Goal: Task Accomplishment & Management: Manage account settings

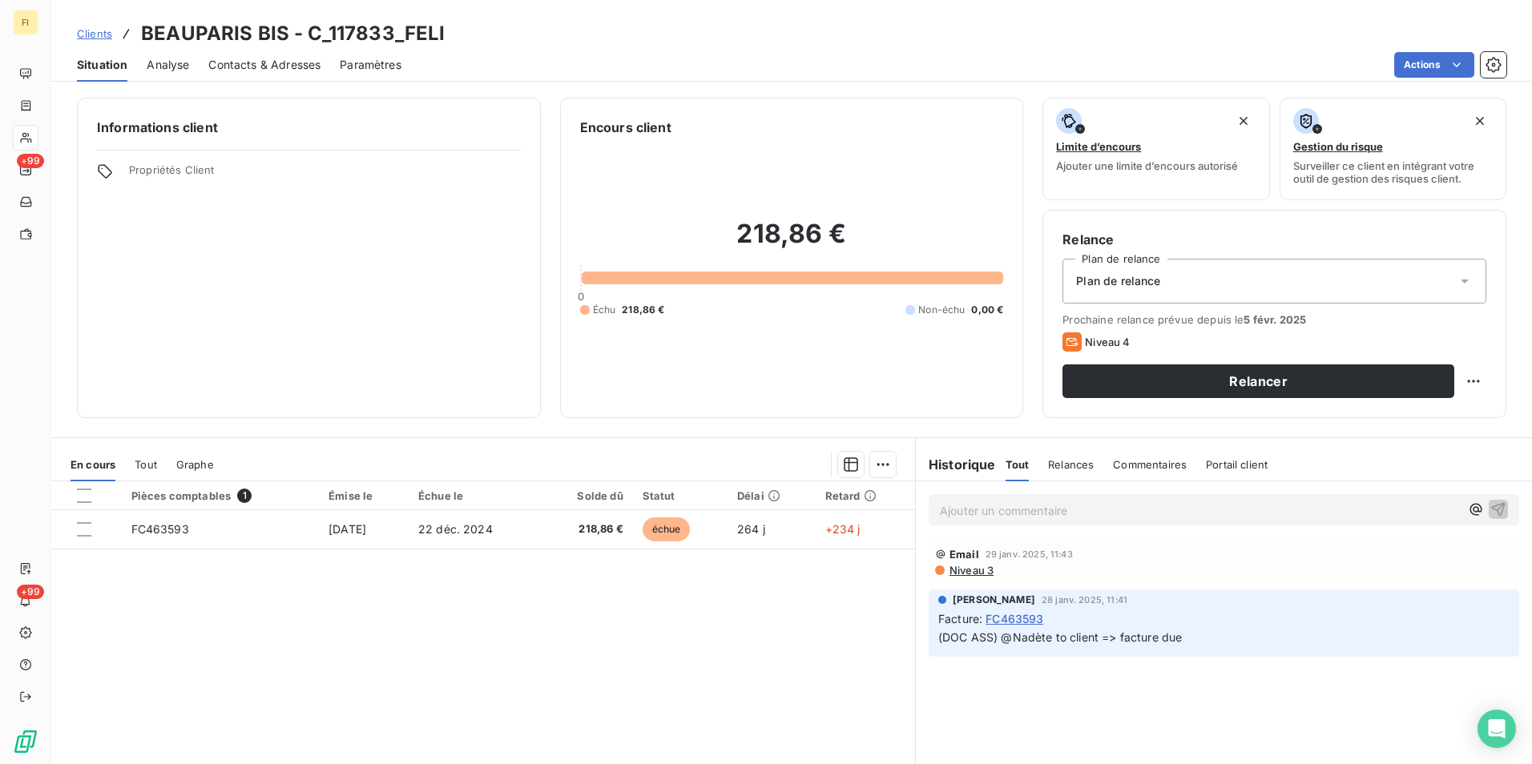
click at [105, 28] on span "Clients" at bounding box center [94, 33] width 35 height 13
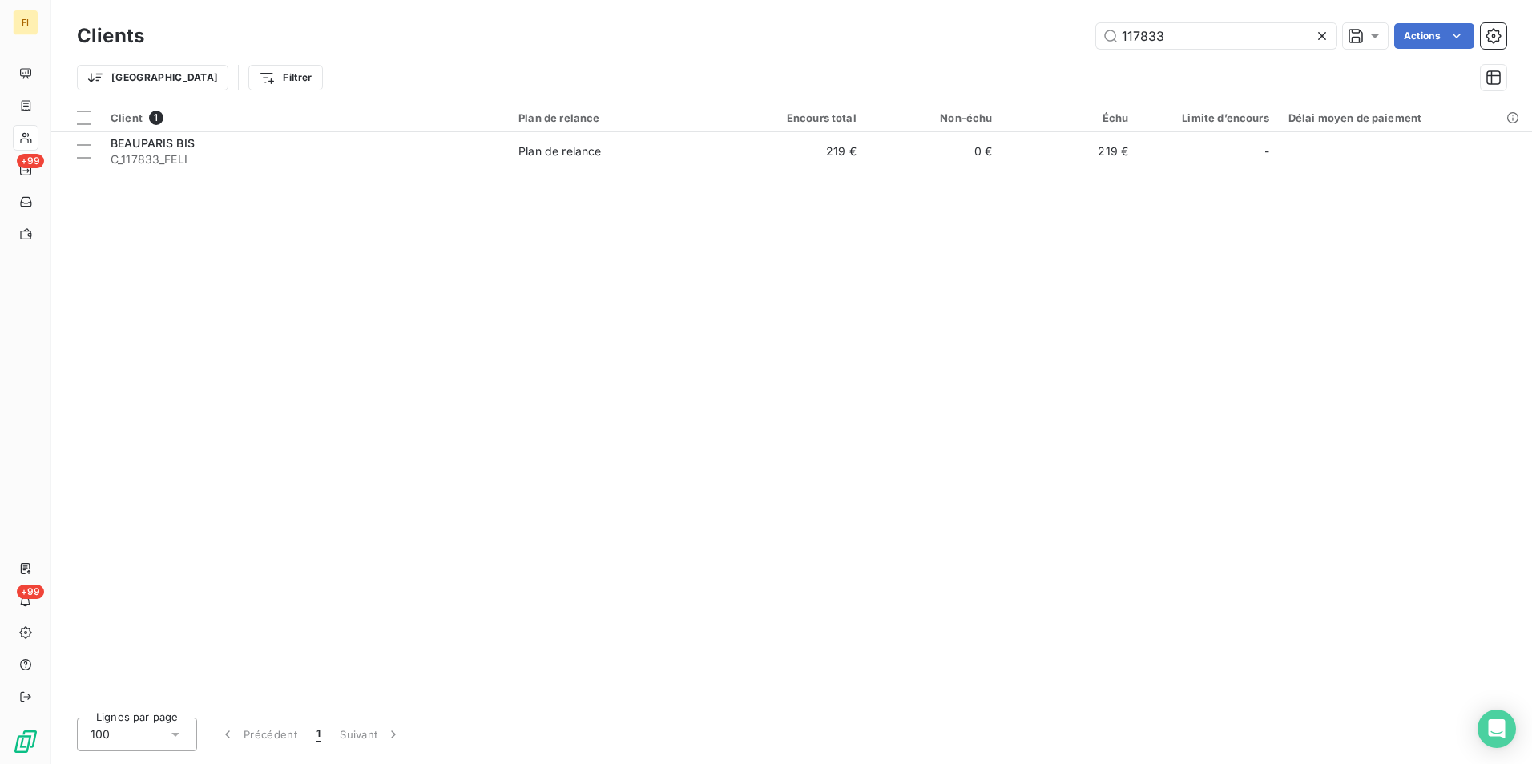
drag, startPoint x: 1040, startPoint y: 31, endPoint x: 711, endPoint y: 14, distance: 329.8
click at [870, 34] on div "117833 Actions" at bounding box center [834, 36] width 1343 height 26
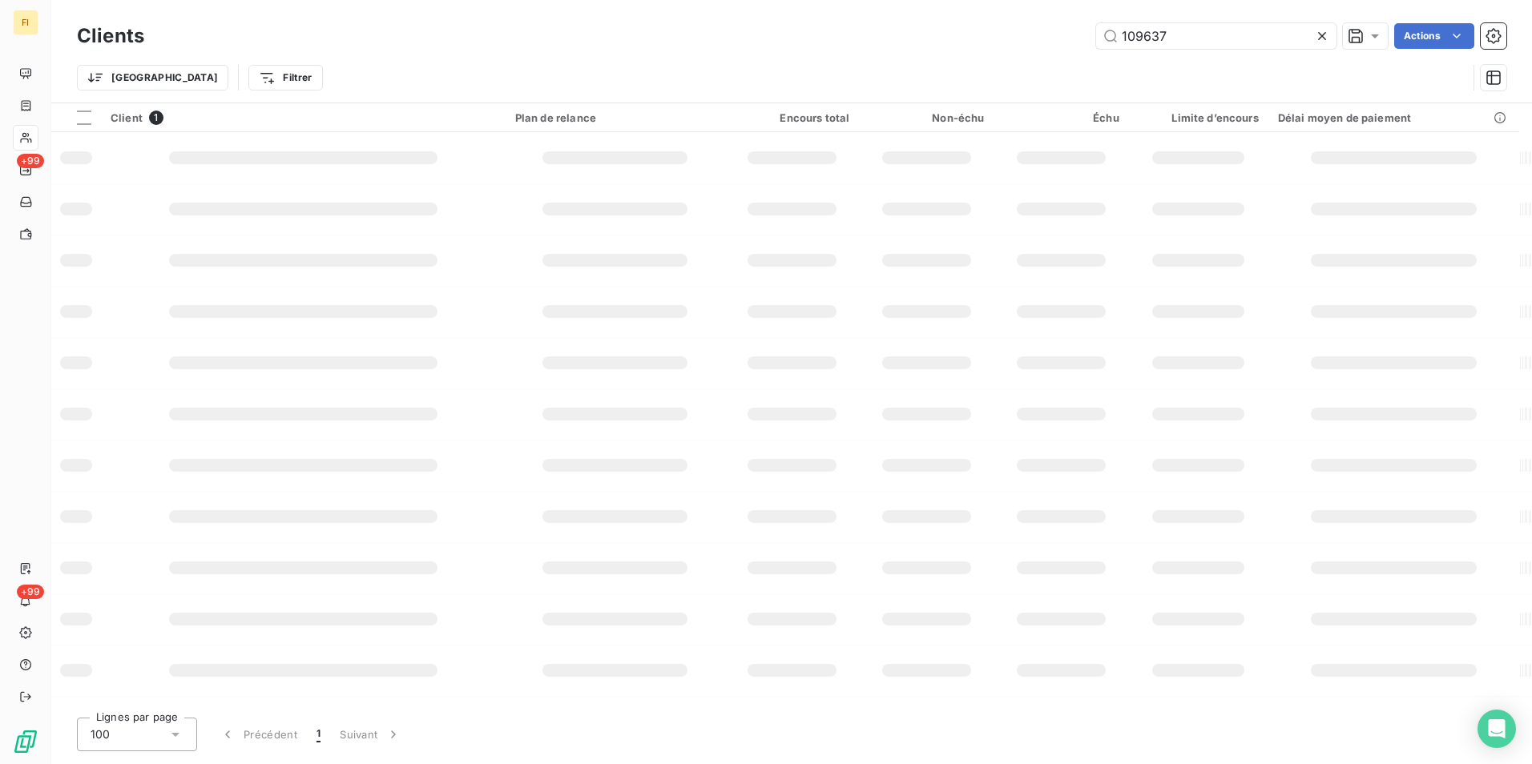
type input "109637"
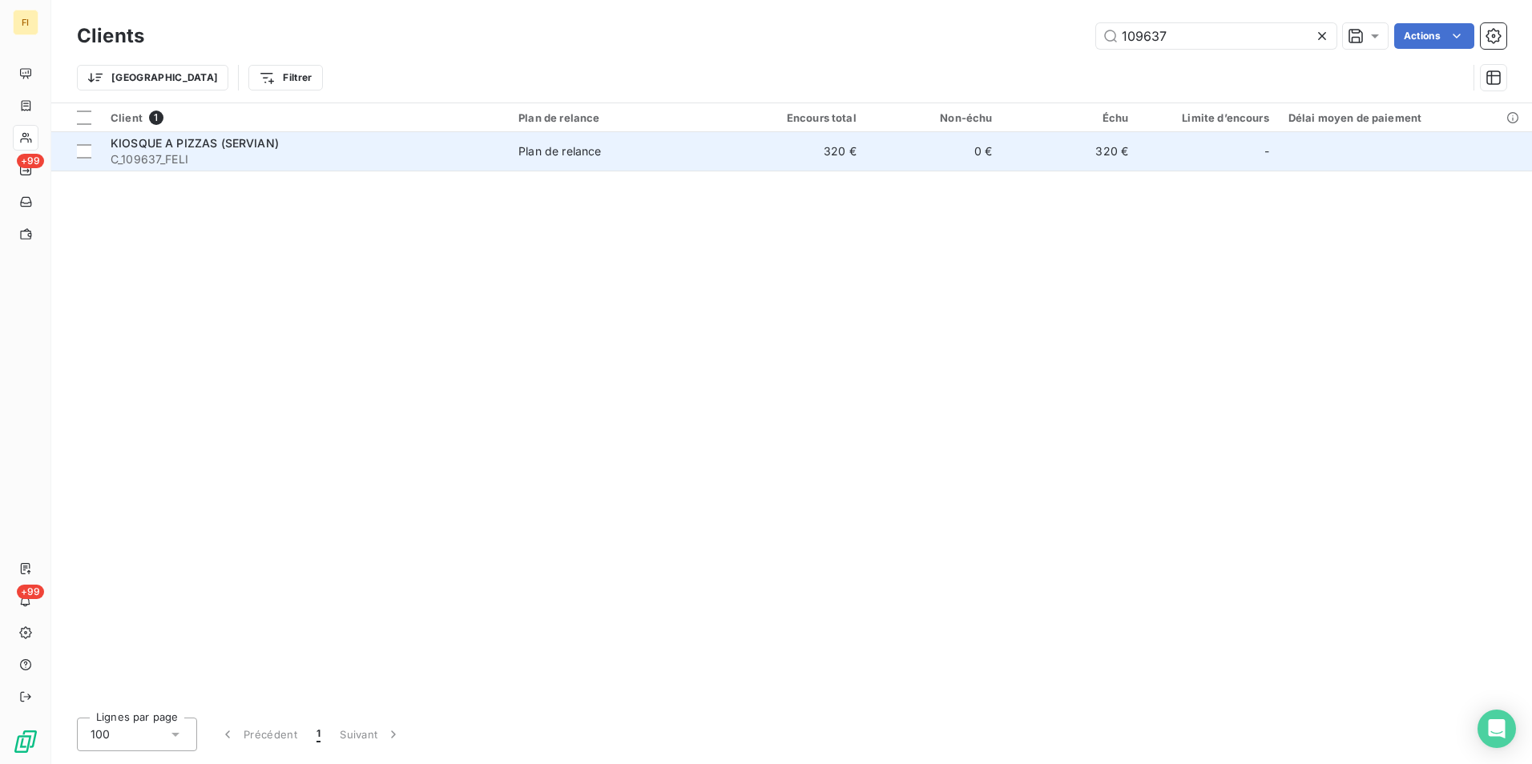
click at [875, 157] on td "0 €" at bounding box center [934, 151] width 136 height 38
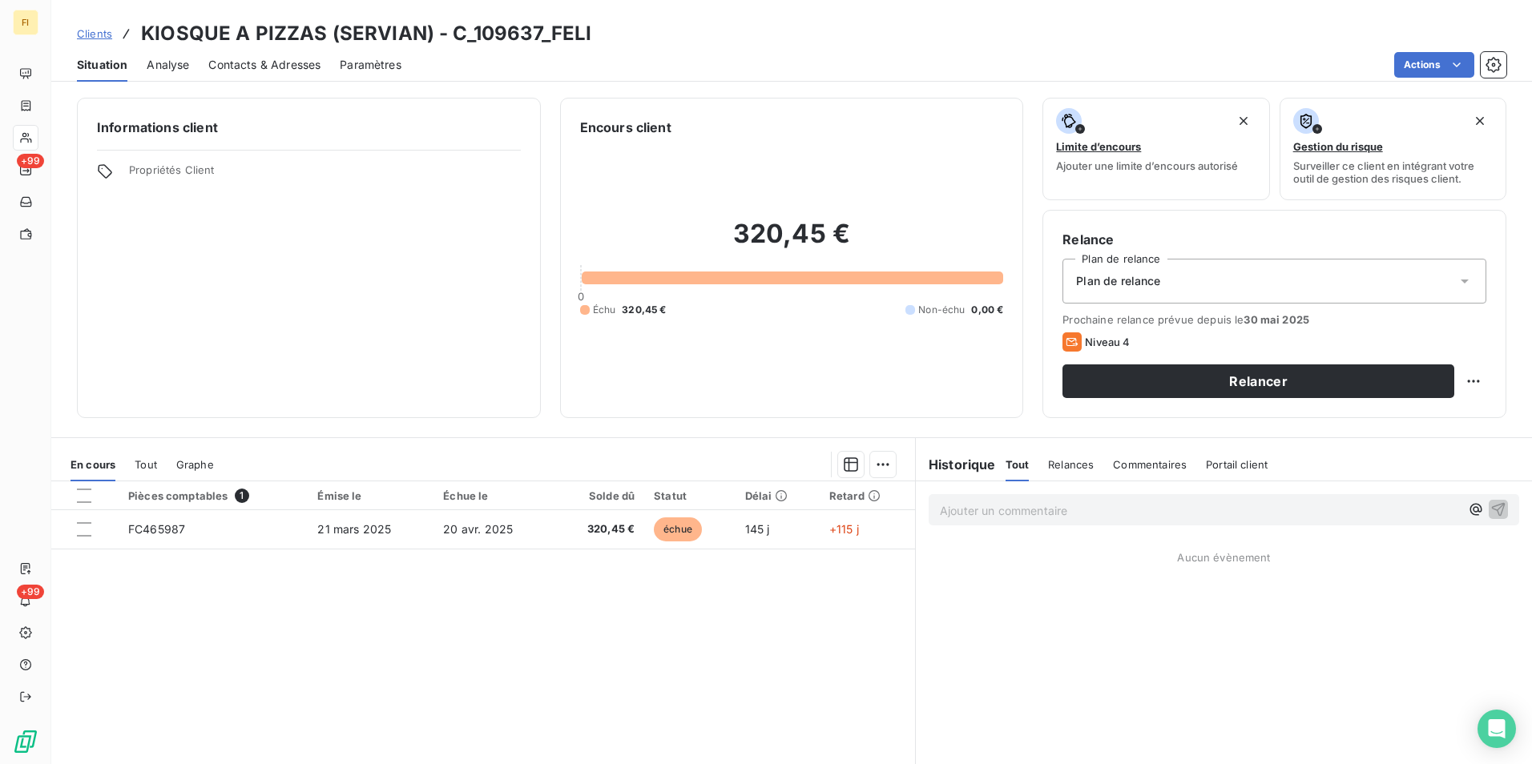
click at [222, 67] on span "Contacts & Adresses" at bounding box center [264, 65] width 112 height 16
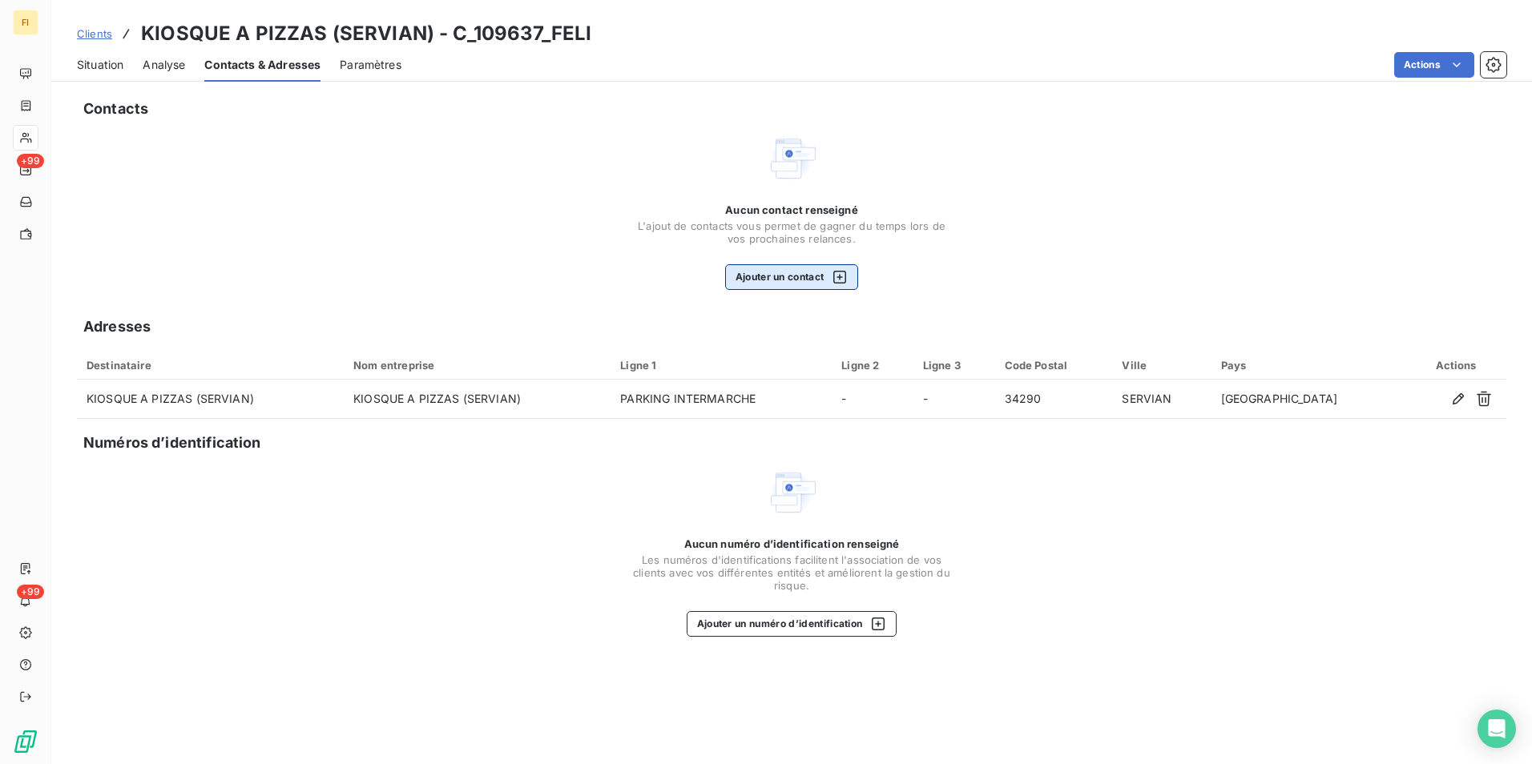
click at [824, 273] on button "Ajouter un contact" at bounding box center [792, 277] width 134 height 26
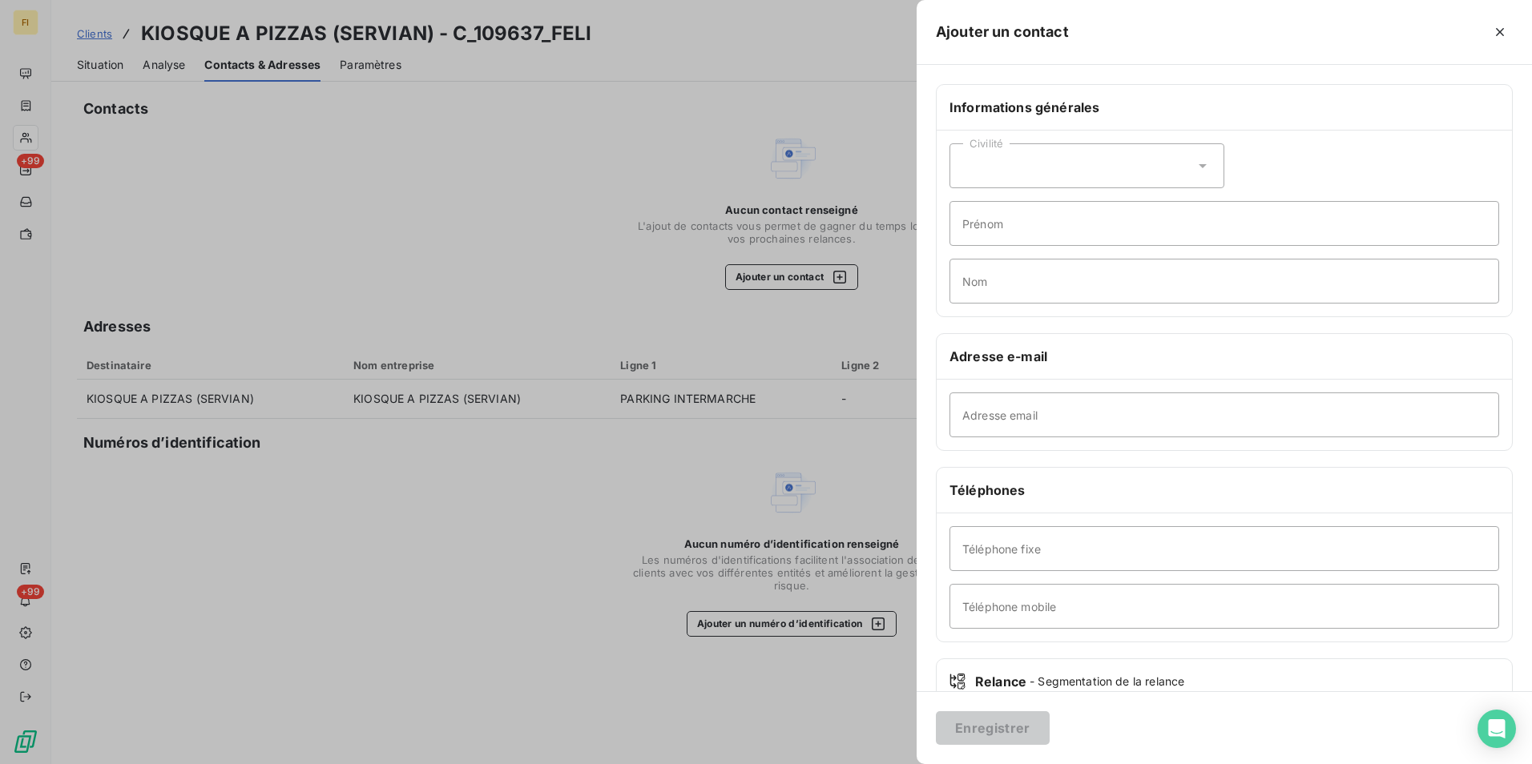
click at [1112, 169] on div "Civilité" at bounding box center [1086, 165] width 275 height 45
click at [1105, 209] on li "Madame" at bounding box center [1086, 205] width 275 height 29
click at [1491, 29] on button "button" at bounding box center [1500, 32] width 26 height 26
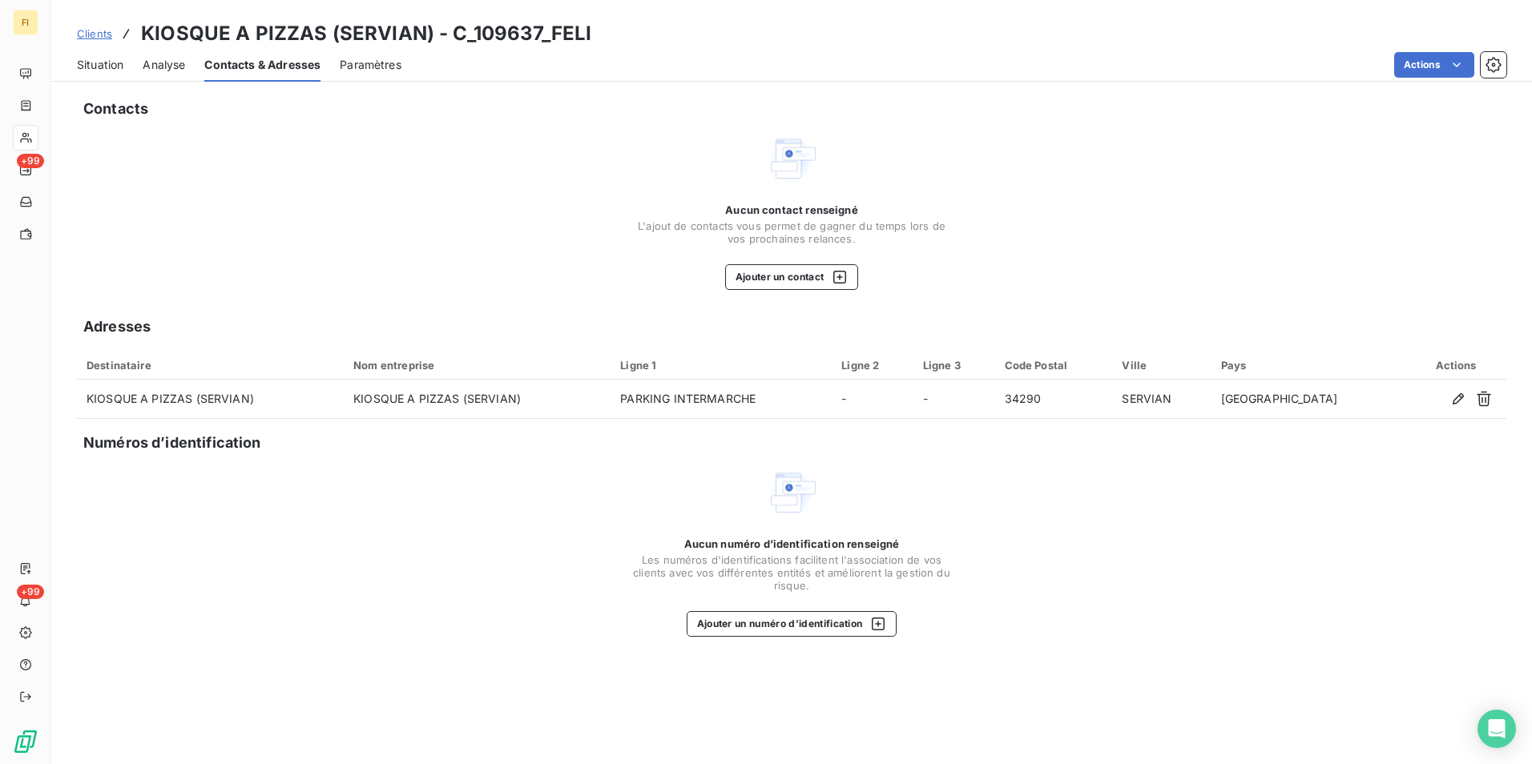
click at [115, 57] on span "Situation" at bounding box center [100, 65] width 46 height 16
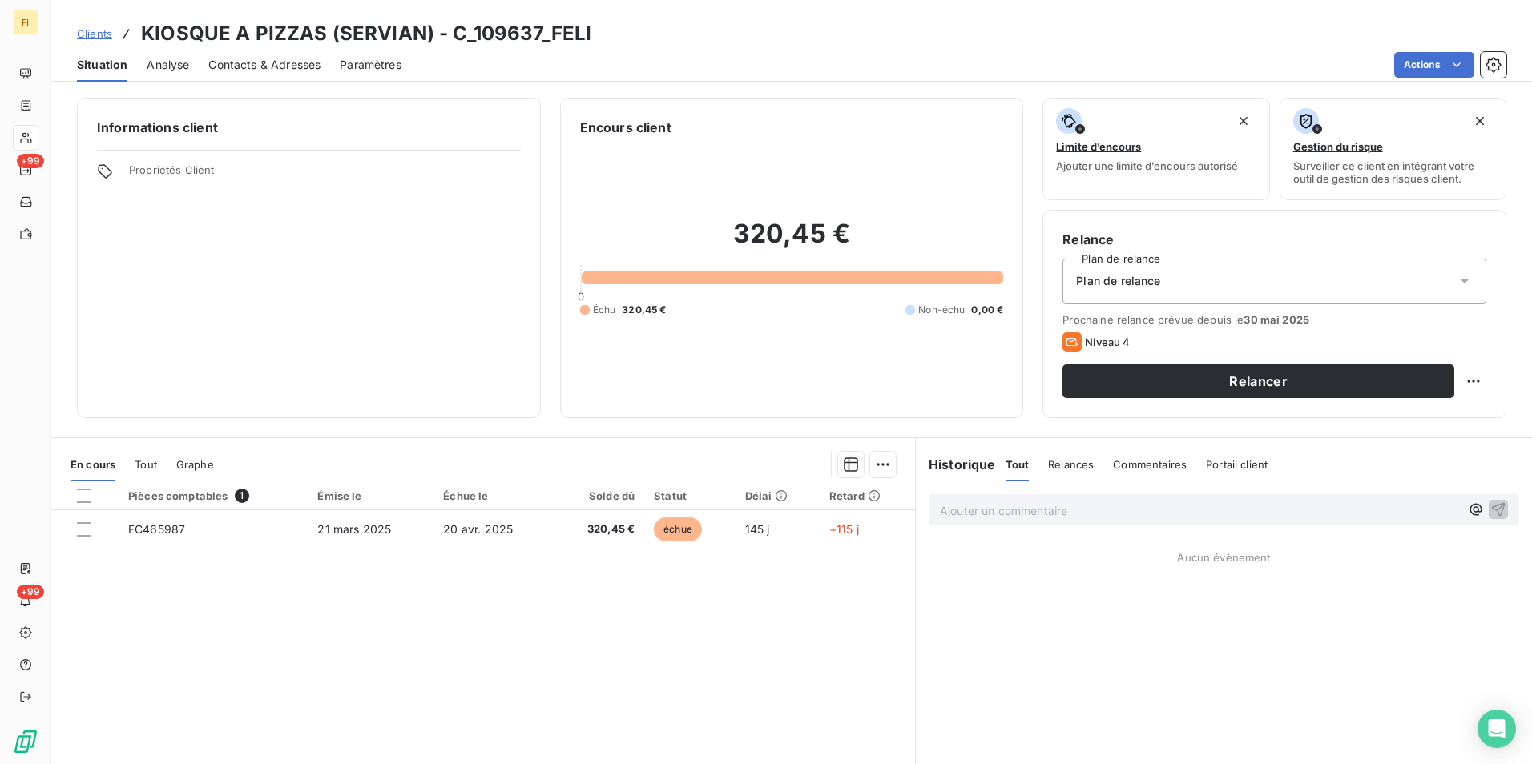
click at [107, 37] on span "Clients" at bounding box center [94, 33] width 35 height 13
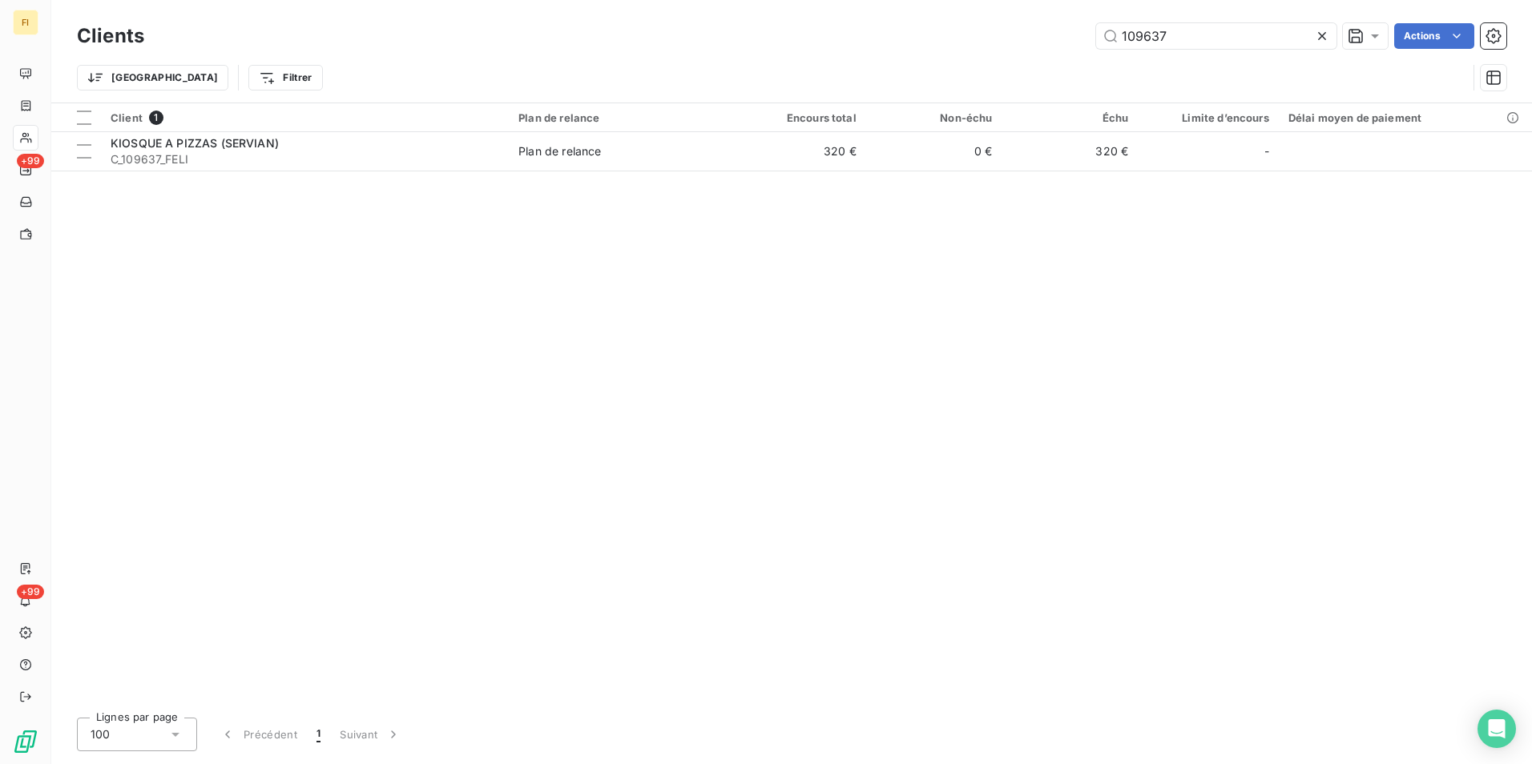
drag, startPoint x: 1182, startPoint y: 41, endPoint x: 815, endPoint y: 74, distance: 368.4
click at [855, 68] on div "Clients 109637 Actions Trier Filtrer" at bounding box center [791, 60] width 1429 height 83
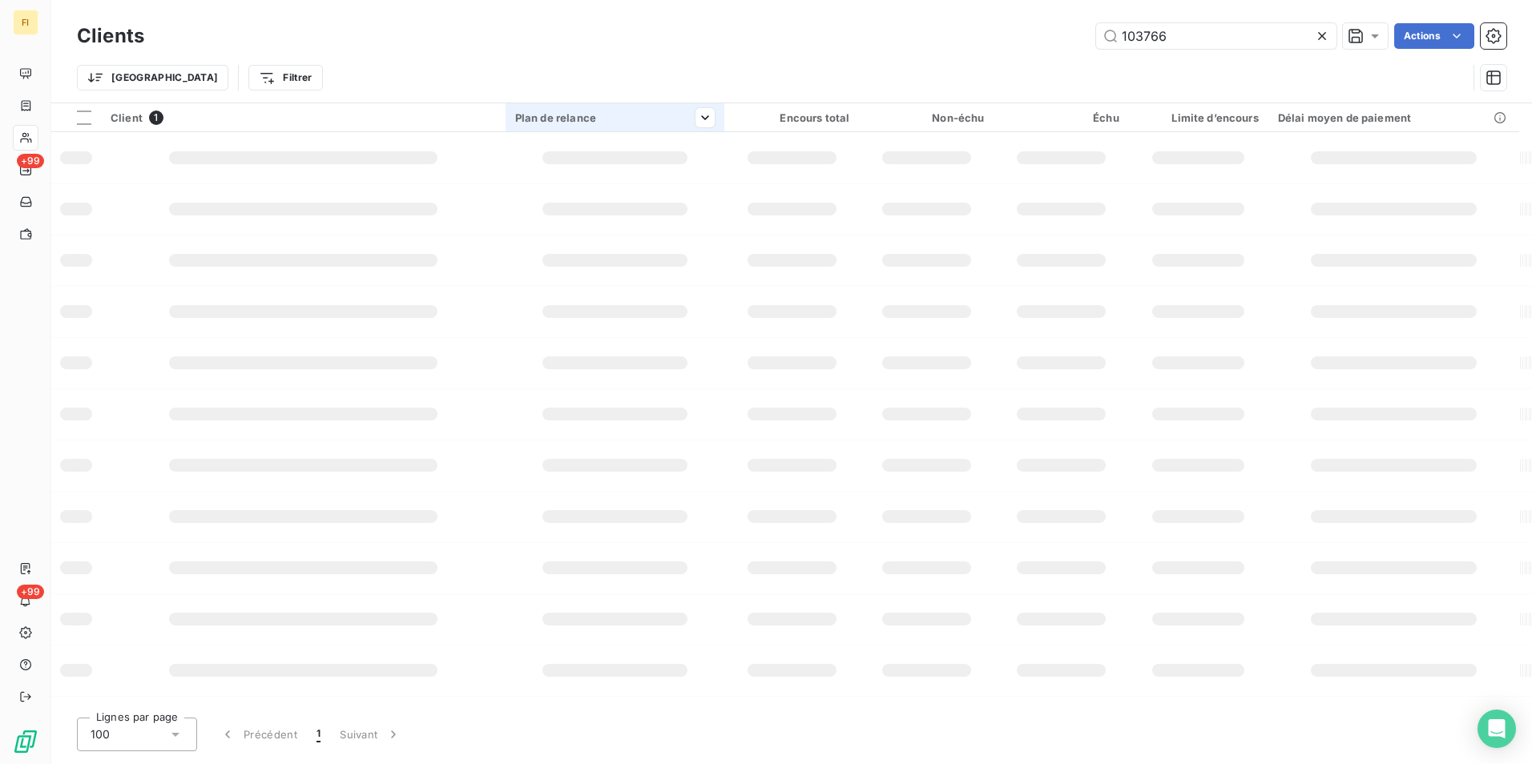
type input "103766"
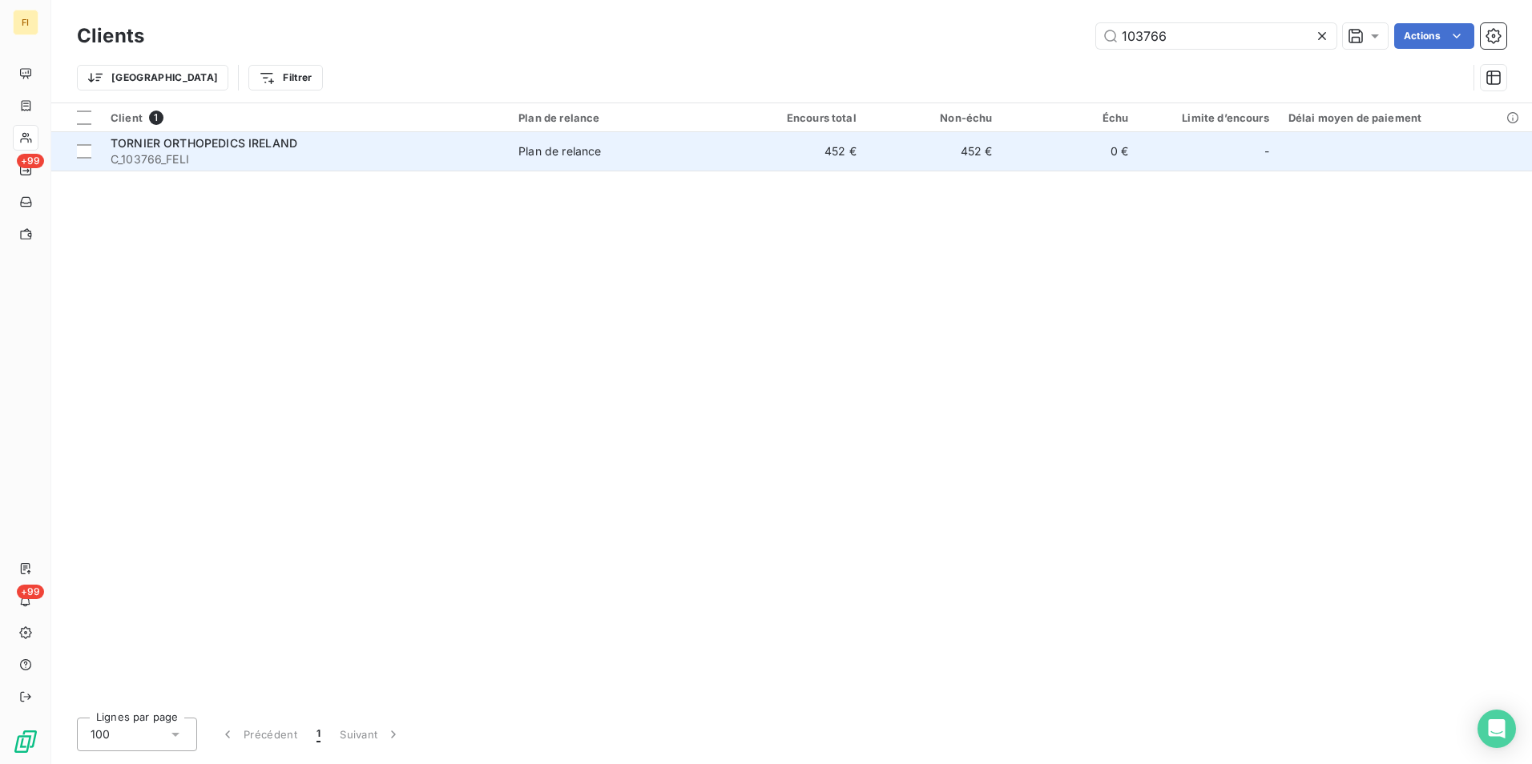
click at [582, 148] on div "Plan de relance" at bounding box center [559, 151] width 83 height 16
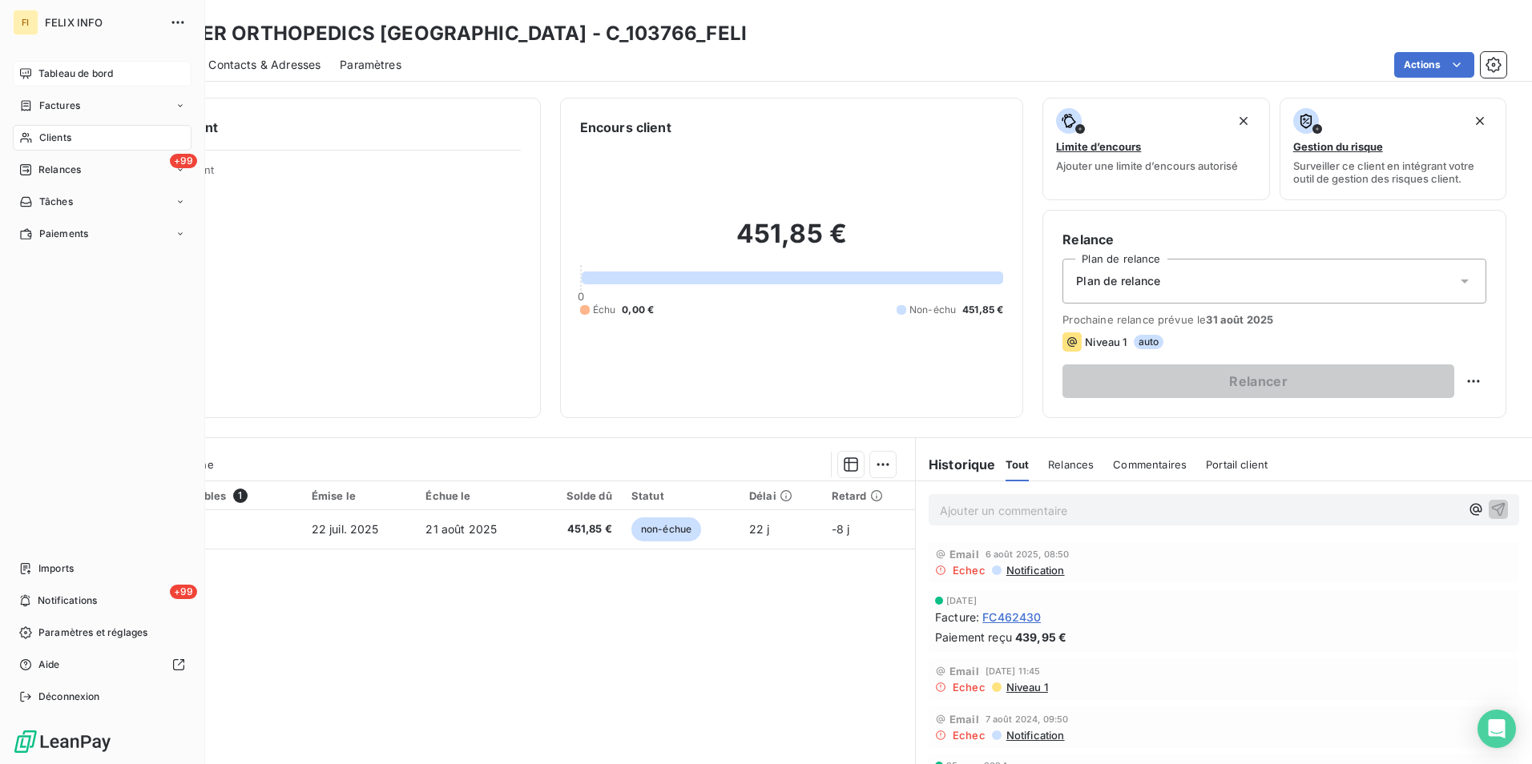
click at [65, 83] on div "Tableau de bord" at bounding box center [102, 74] width 179 height 26
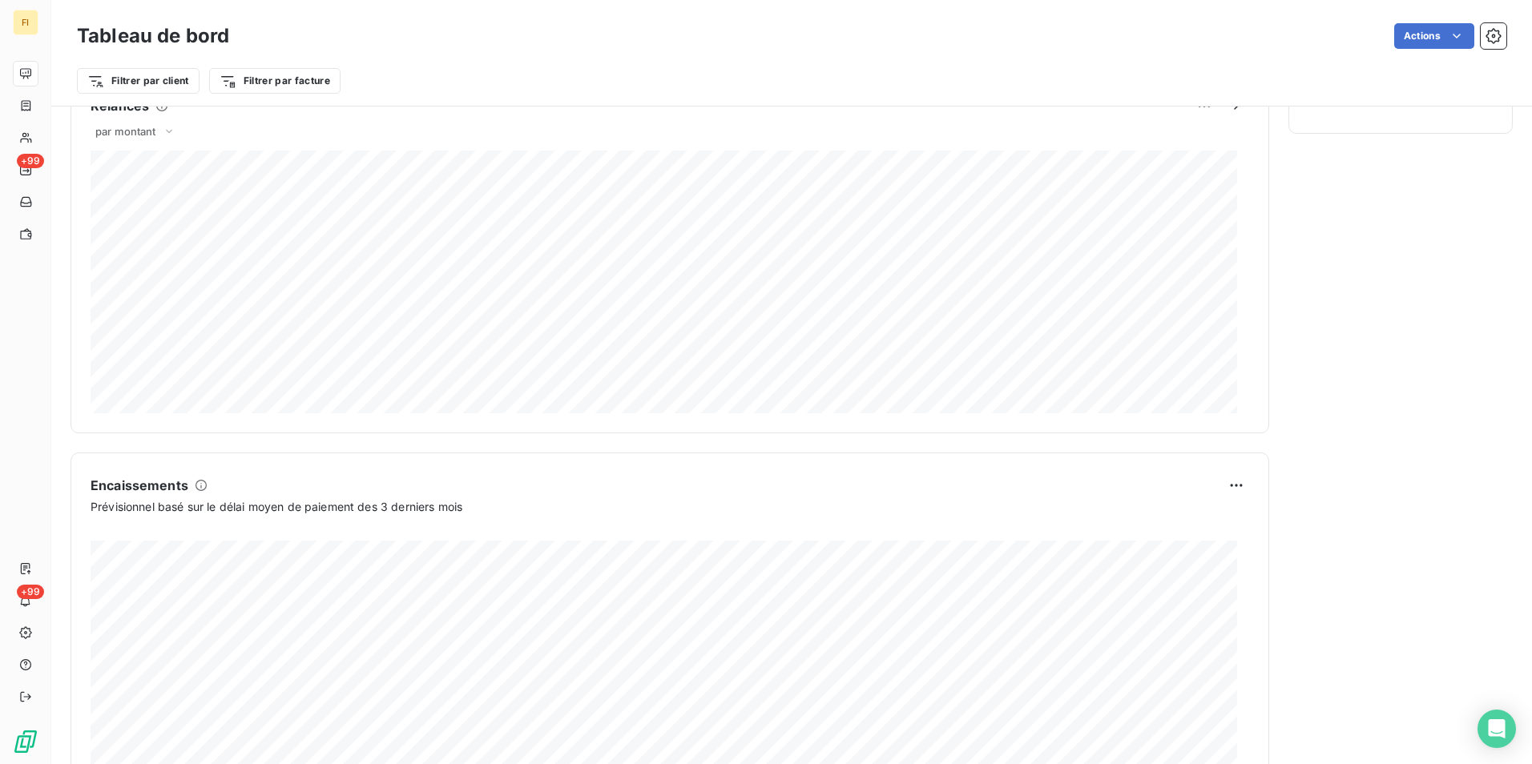
scroll to position [797, 0]
